Goal: Transaction & Acquisition: Purchase product/service

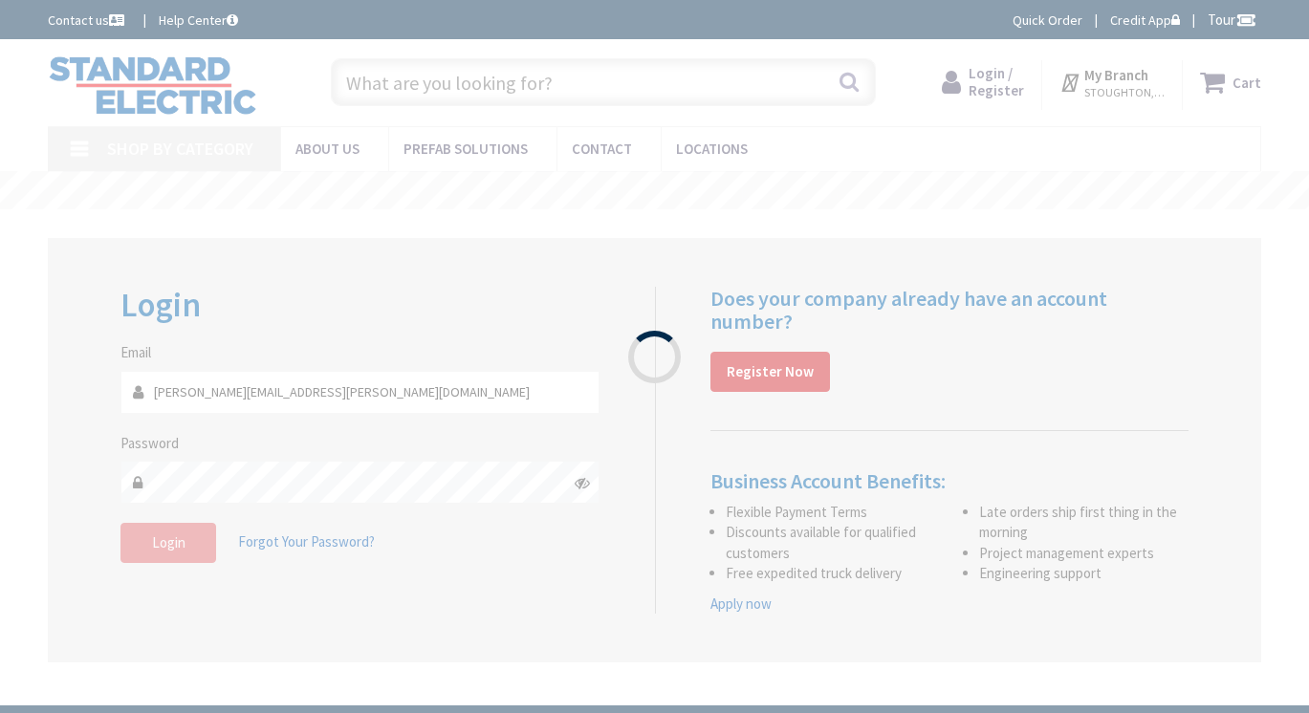
click at [995, 88] on div "Please wait..." at bounding box center [654, 356] width 1309 height 713
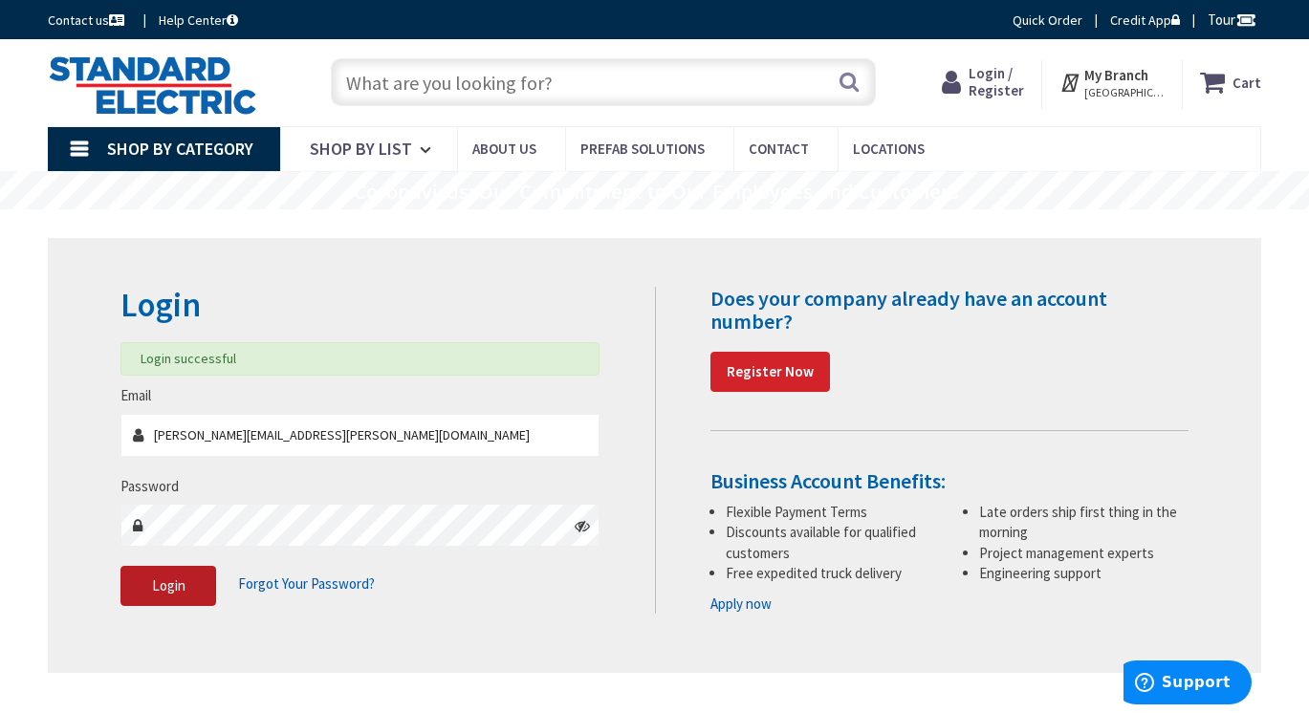
click at [179, 579] on span "Login" at bounding box center [168, 585] width 33 height 18
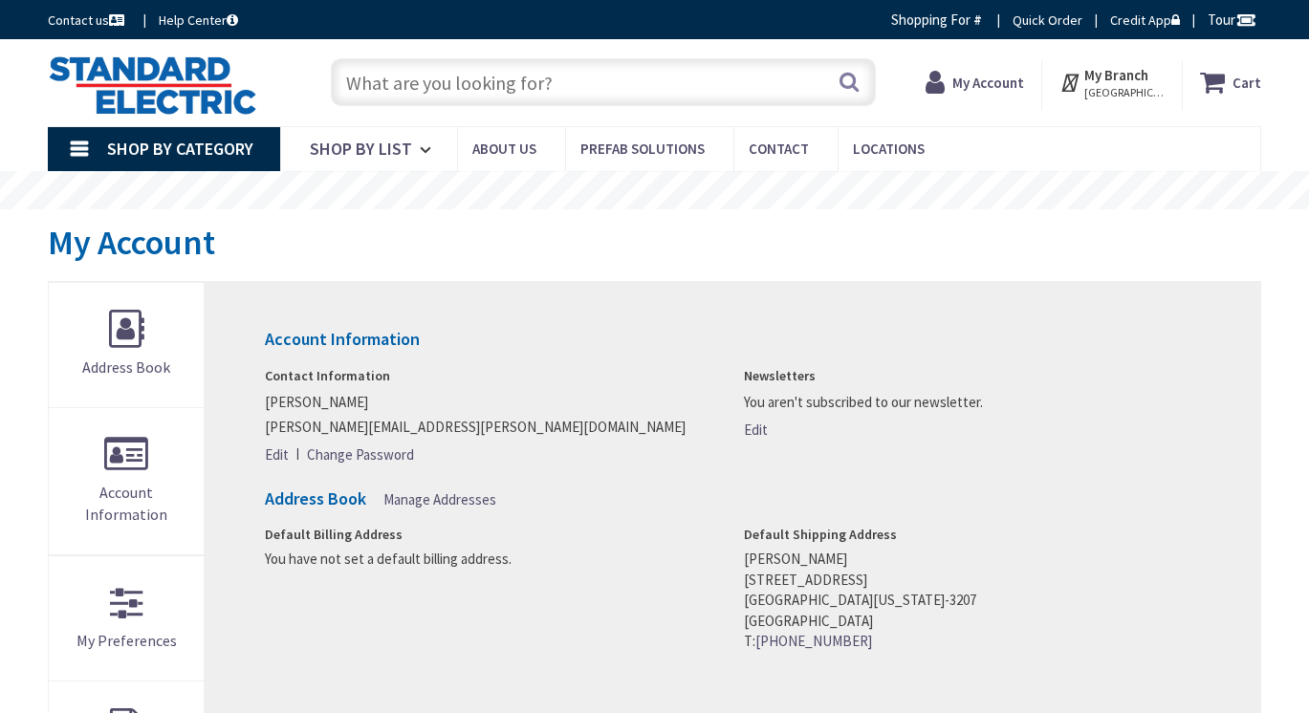
click at [568, 83] on input "text" at bounding box center [604, 82] width 546 height 48
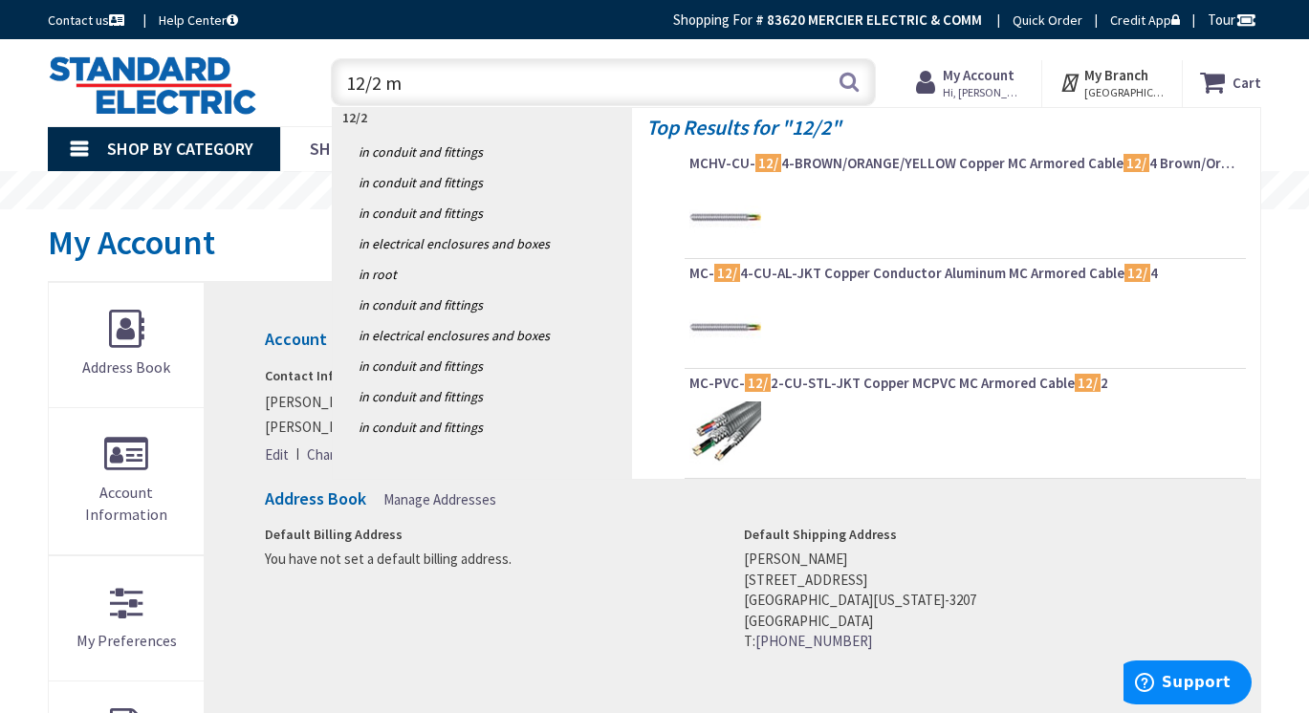
type input "12/2 mc"
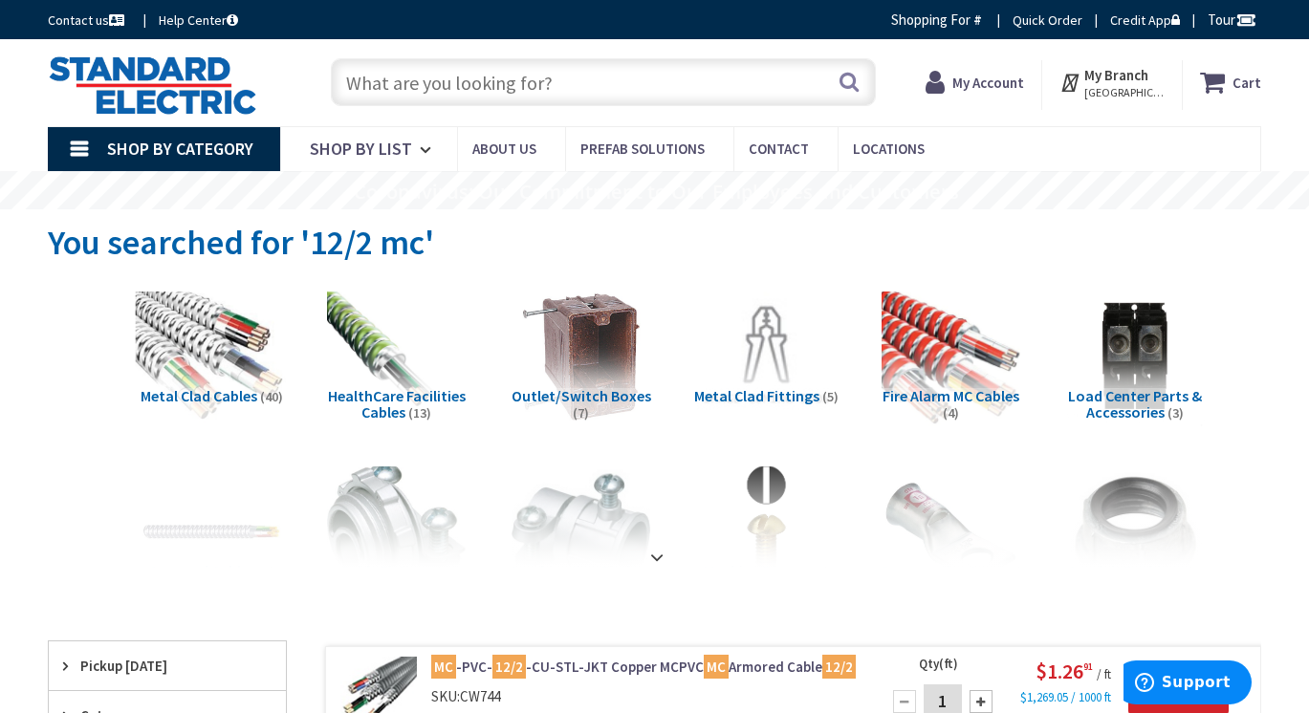
click at [232, 371] on img at bounding box center [212, 357] width 153 height 153
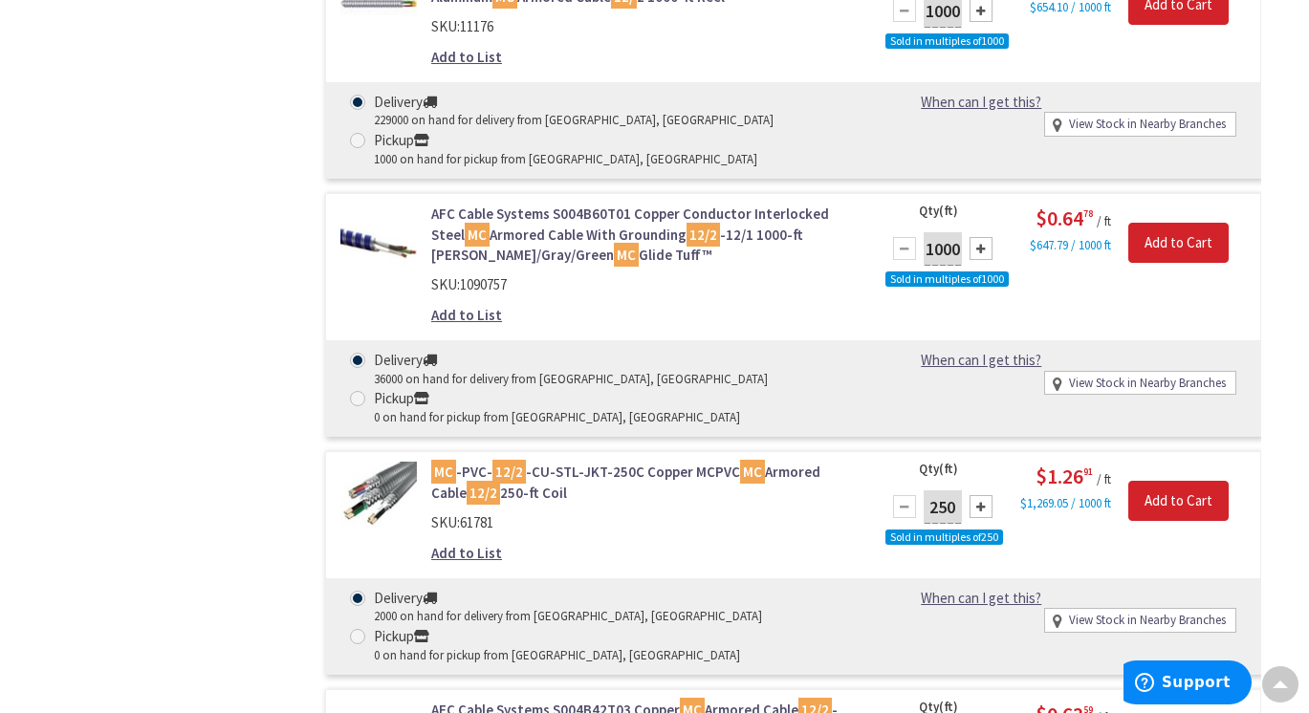
scroll to position [2521, 0]
